Goal: Find specific page/section: Find specific page/section

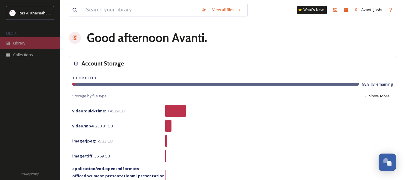
click at [22, 43] on span "Library" at bounding box center [19, 43] width 12 height 6
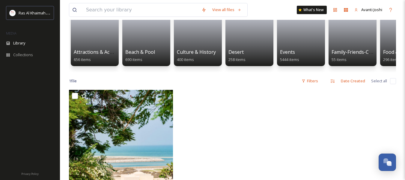
scroll to position [60, 0]
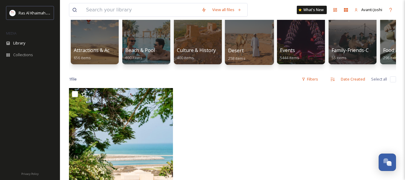
click at [258, 41] on div at bounding box center [249, 34] width 49 height 61
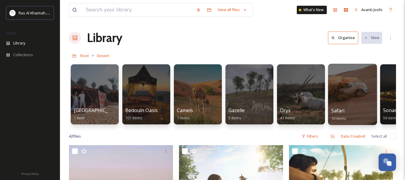
click at [333, 101] on div at bounding box center [352, 94] width 49 height 61
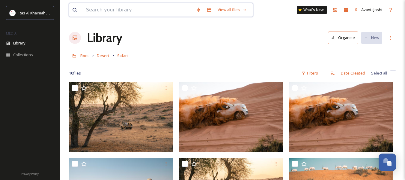
click at [131, 8] on input at bounding box center [138, 9] width 110 height 13
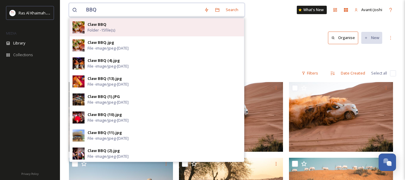
type input "BBQ"
click at [109, 31] on span "Folder - 15 file(s)" at bounding box center [102, 30] width 28 height 6
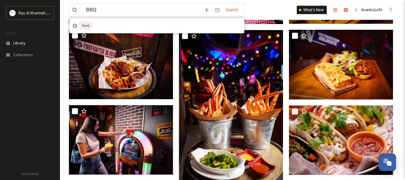
scroll to position [160, 0]
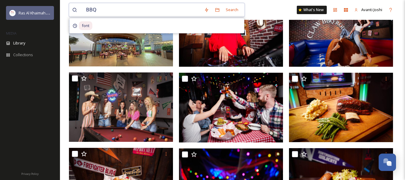
drag, startPoint x: 137, startPoint y: 16, endPoint x: 46, endPoint y: 17, distance: 91.2
click at [46, 17] on div "Ras Al Khaimah Tourism Development Authority MEDIA Library Collections Privacy …" at bounding box center [202, 115] width 405 height 550
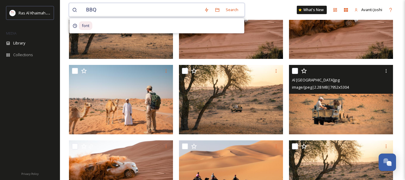
scroll to position [150, 0]
